Goal: Information Seeking & Learning: Learn about a topic

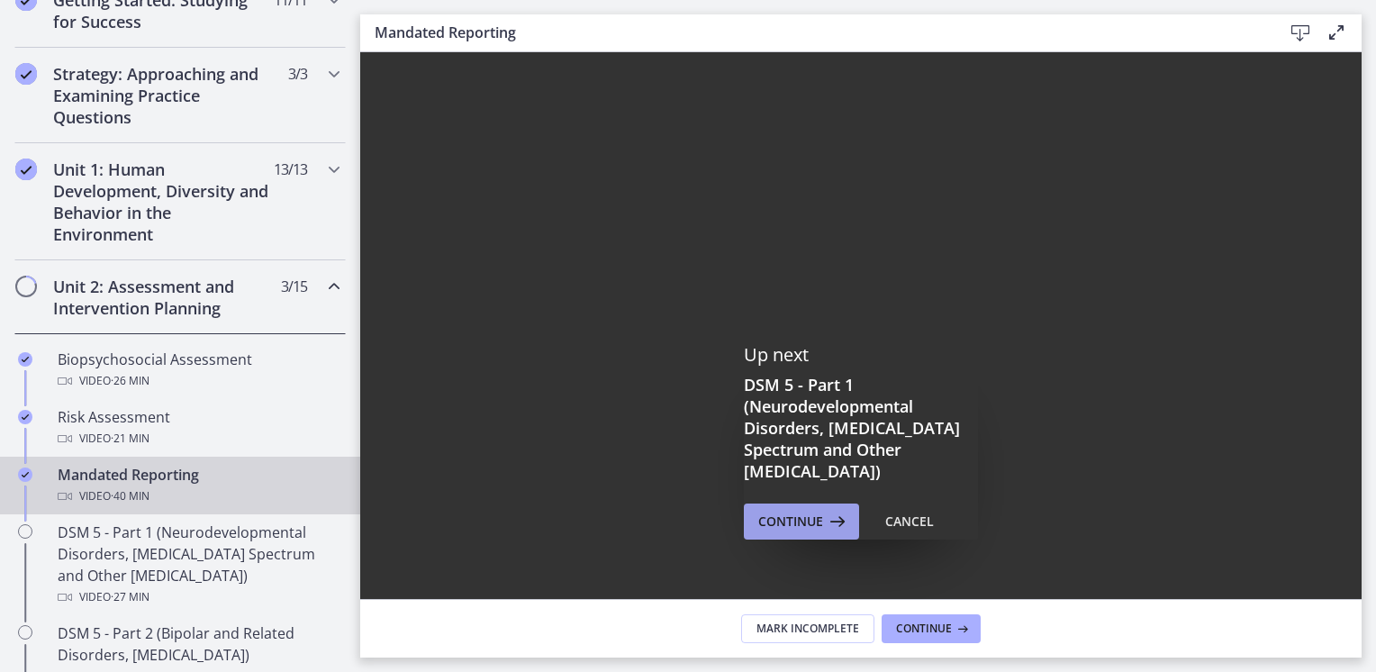
click at [797, 526] on span "Continue" at bounding box center [790, 522] width 65 height 22
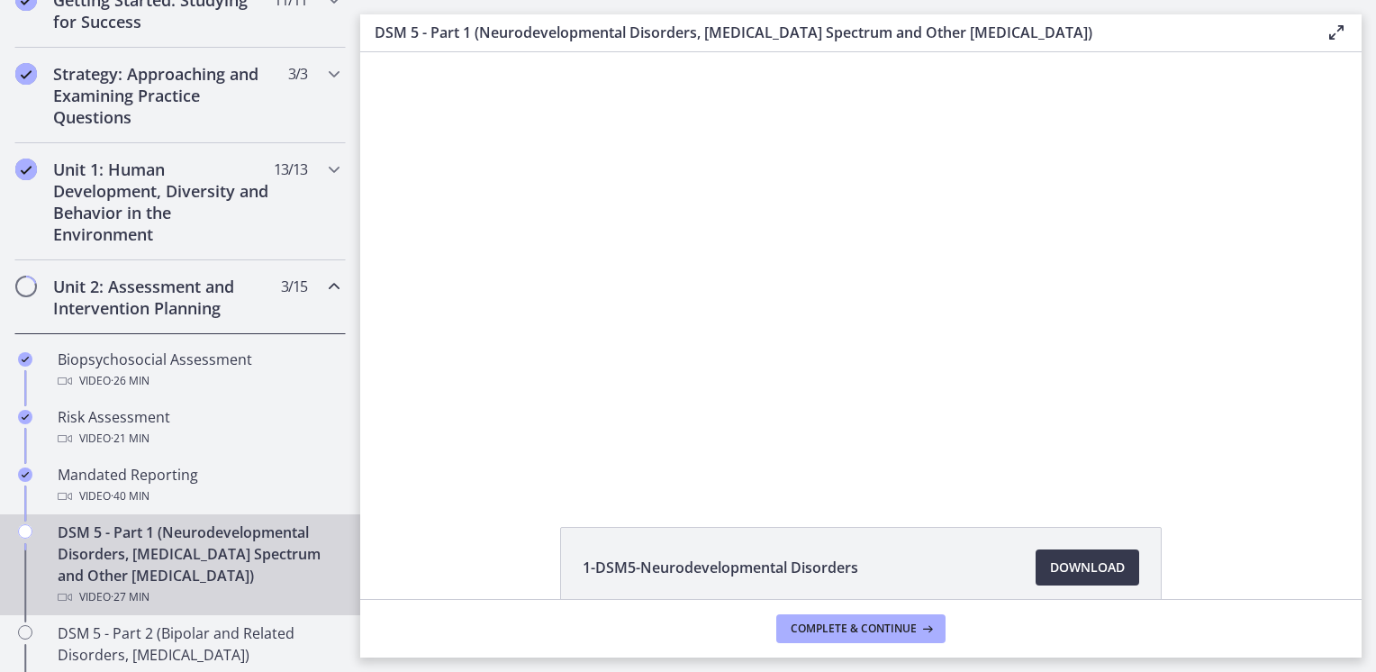
click at [813, 319] on div at bounding box center [861, 268] width 770 height 433
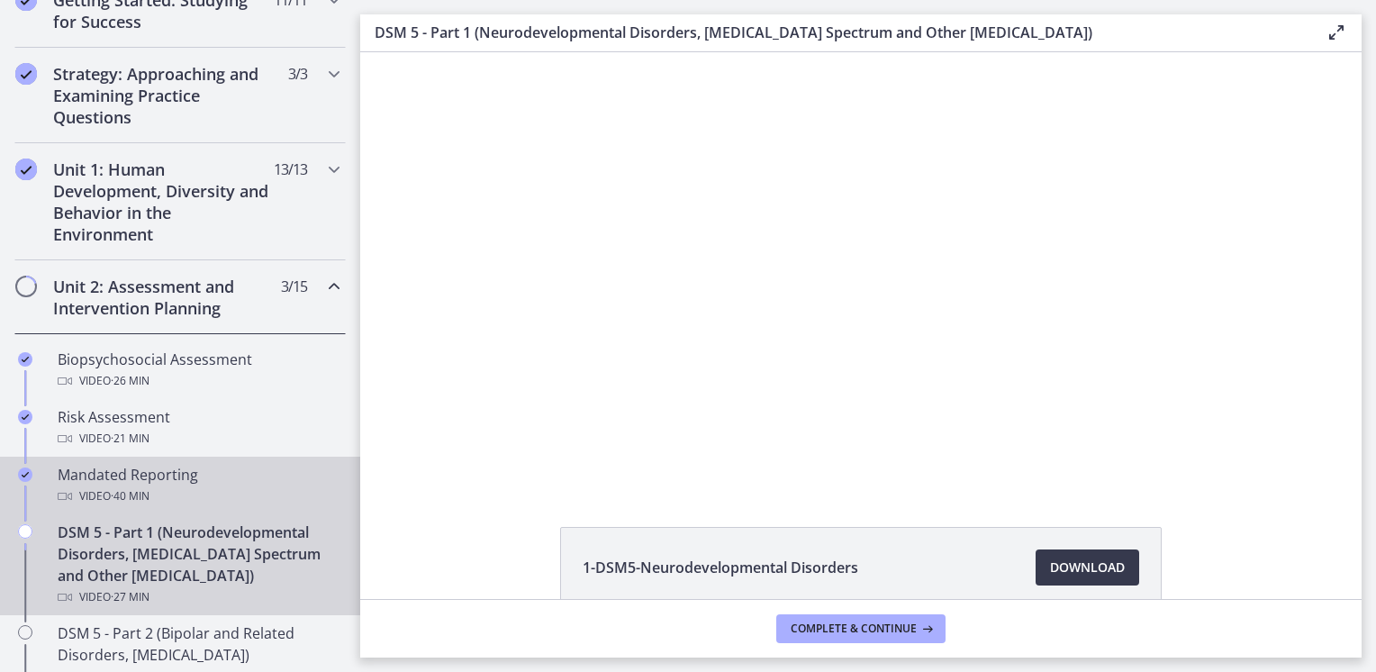
click at [131, 485] on span "· 40 min" at bounding box center [130, 496] width 39 height 22
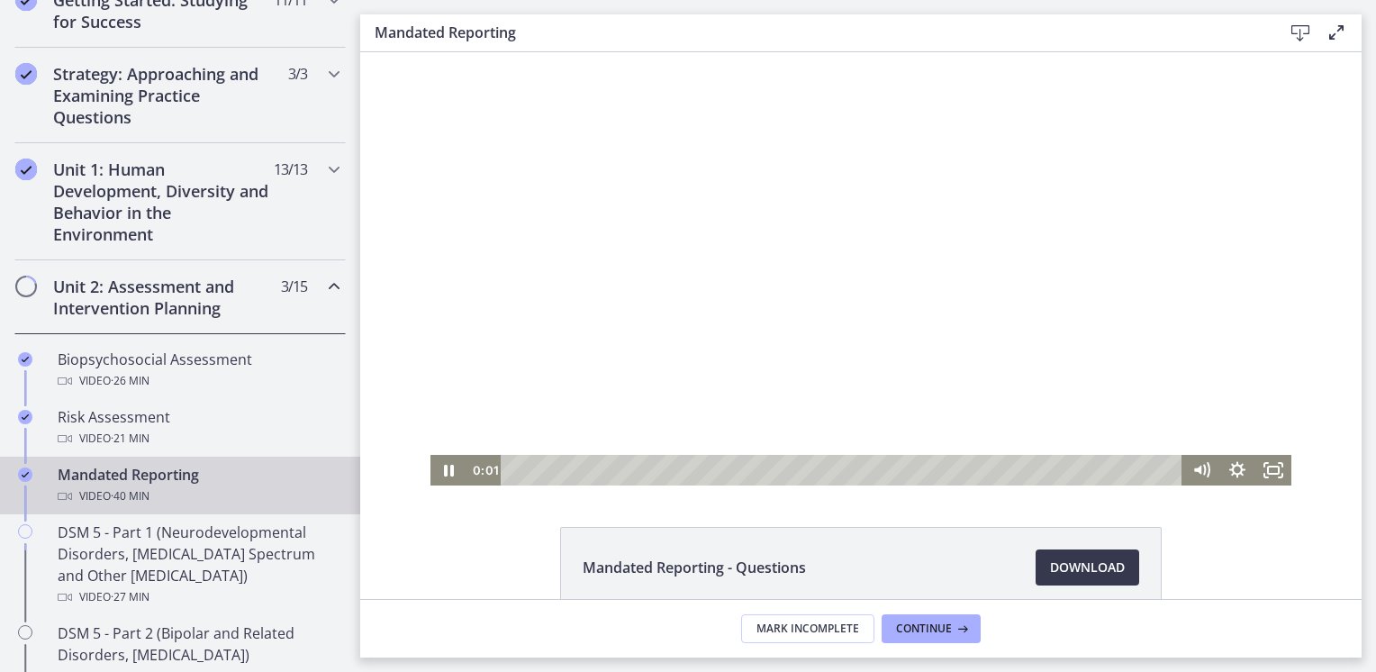
click at [836, 266] on div at bounding box center [860, 268] width 861 height 433
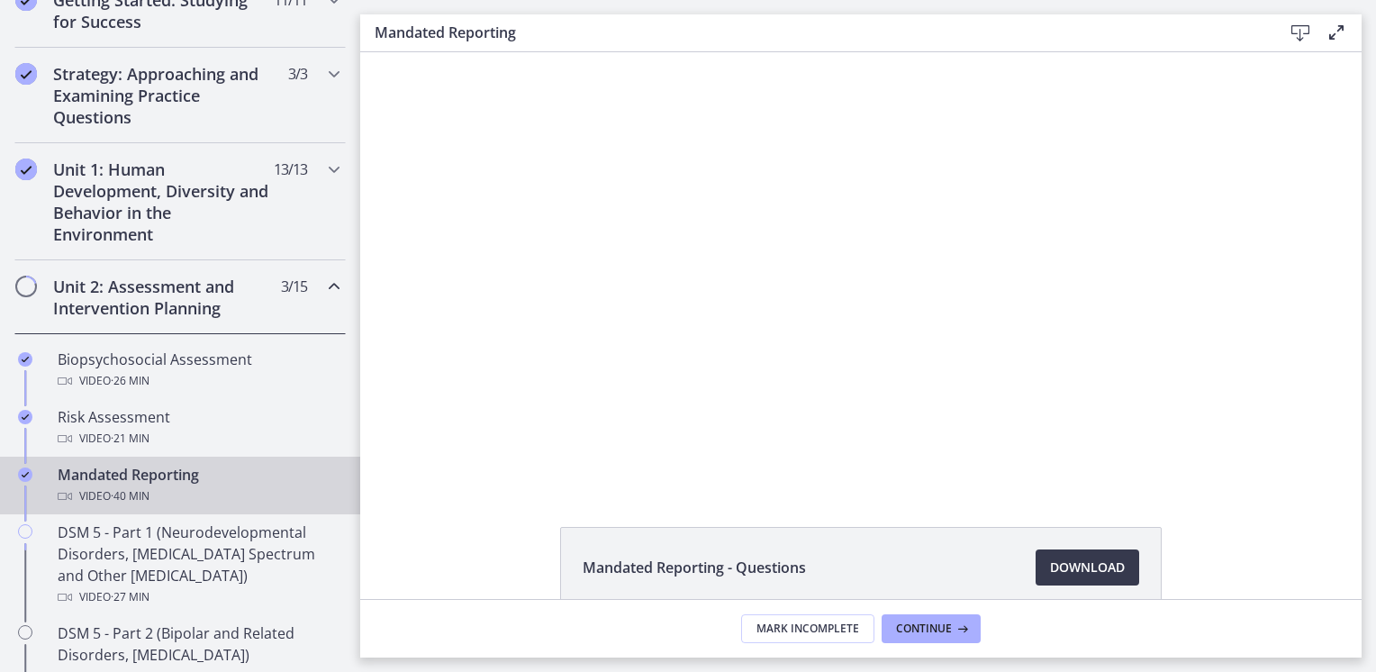
scroll to position [94, 0]
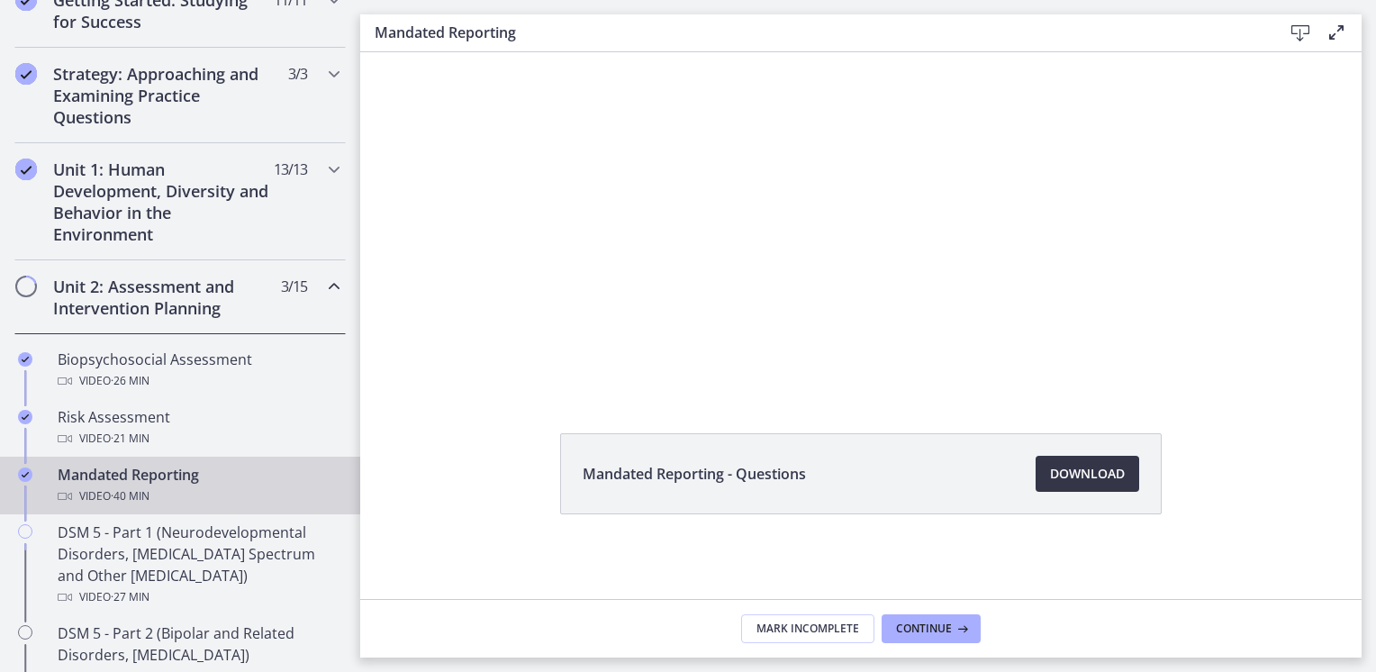
click at [1081, 470] on span "Download Opens in a new window" at bounding box center [1087, 474] width 75 height 22
